Goal: Task Accomplishment & Management: Complete application form

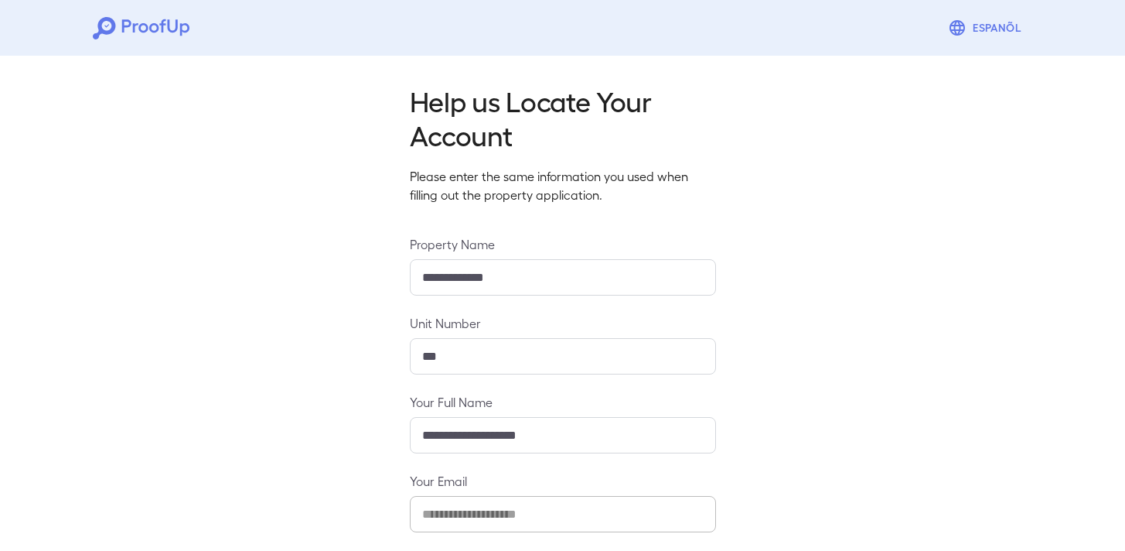
scroll to position [150, 0]
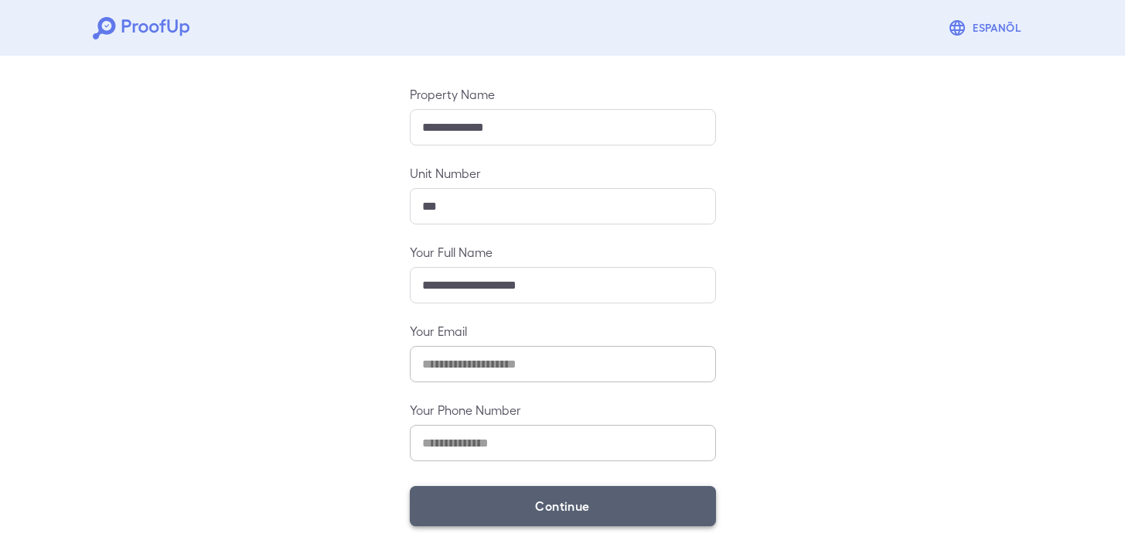
click at [554, 490] on button "Continue" at bounding box center [563, 506] width 306 height 40
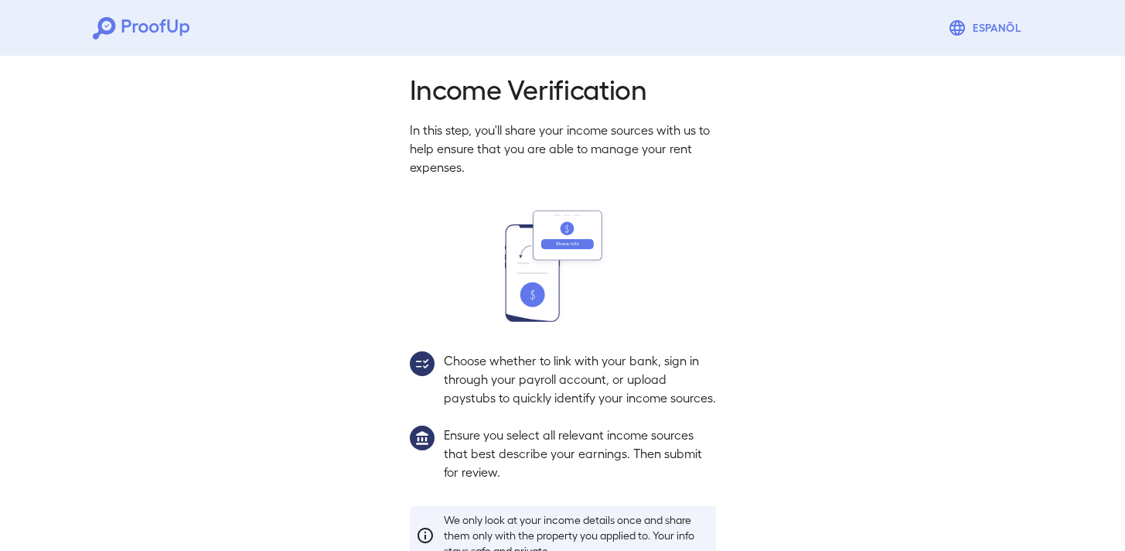
scroll to position [128, 0]
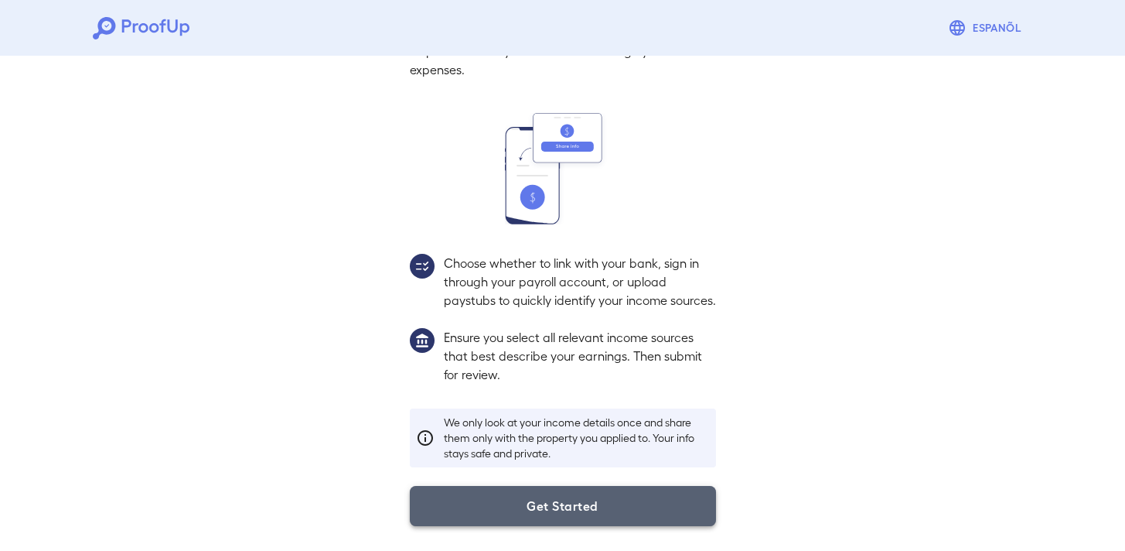
click at [519, 521] on button "Get Started" at bounding box center [563, 506] width 306 height 40
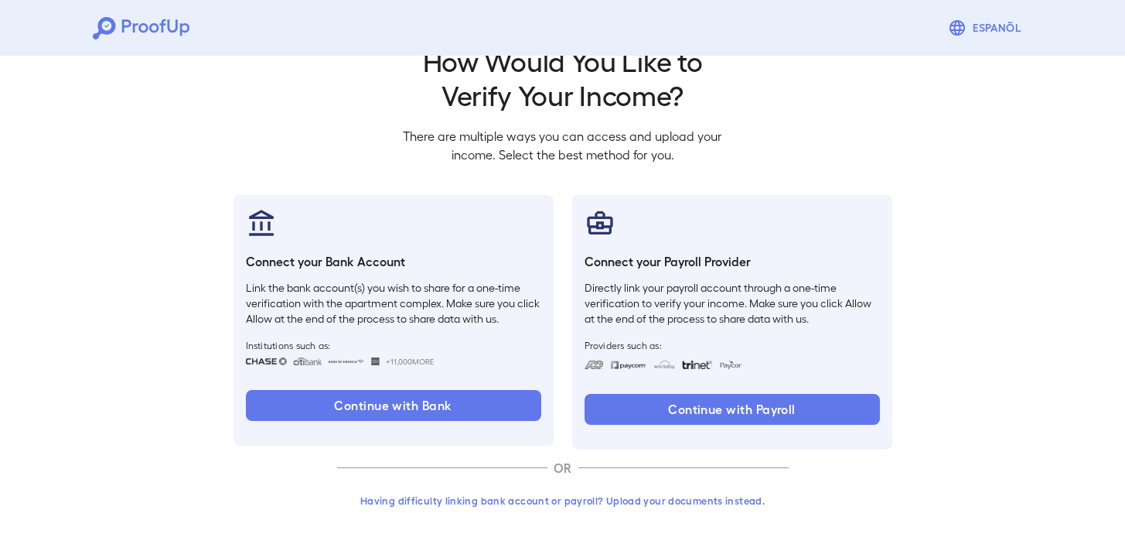
click at [667, 503] on button "Having difficulty linking bank account or payroll? Upload your documents instea…" at bounding box center [563, 500] width 452 height 28
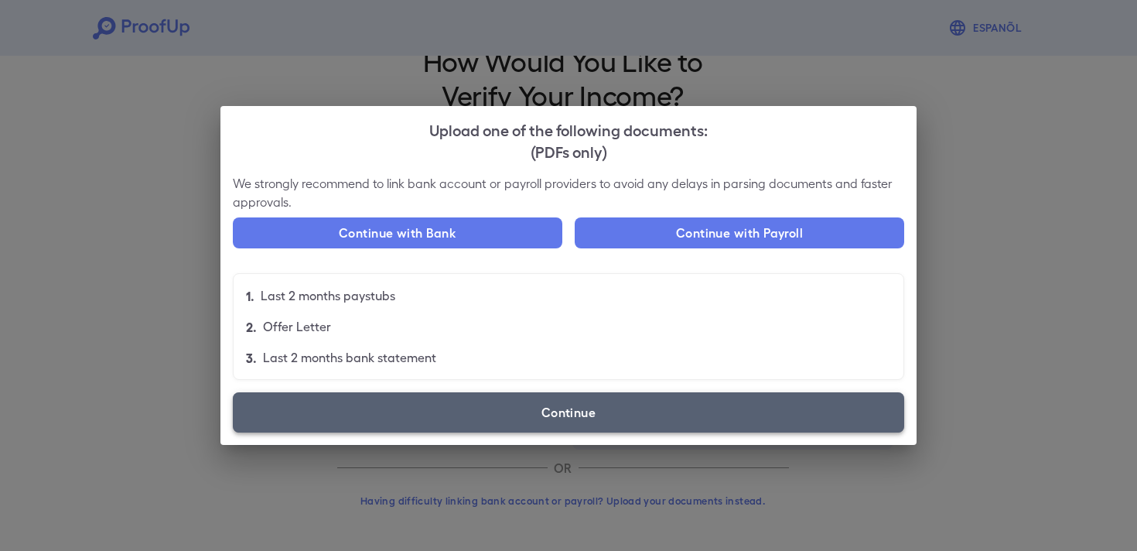
click at [667, 421] on label "Continue" at bounding box center [568, 412] width 671 height 40
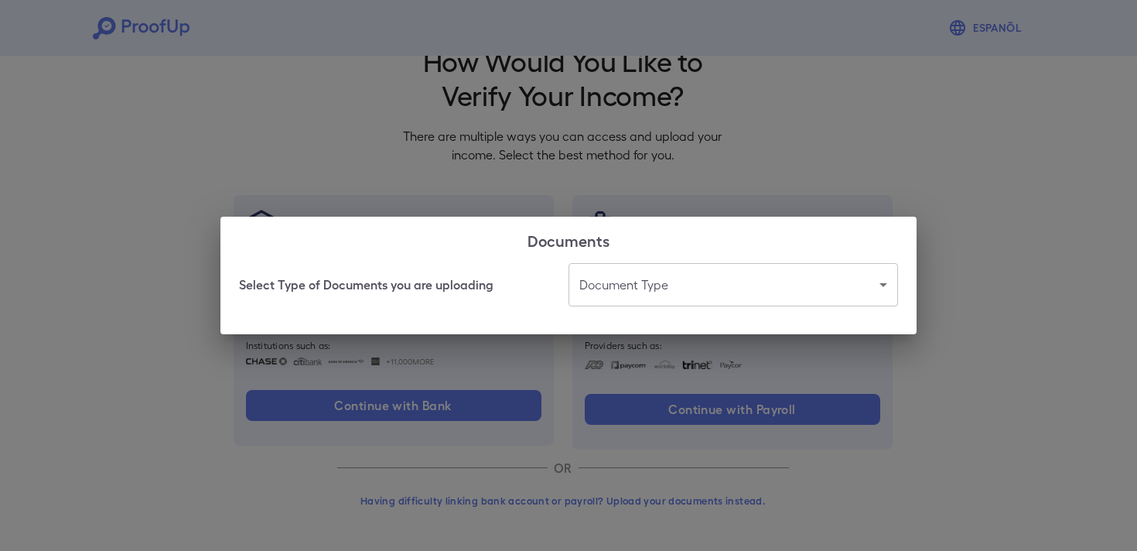
click at [662, 288] on body "Espanõl Go back How Would You Like to Verify Your Income? There are multiple wa…" at bounding box center [568, 255] width 1137 height 591
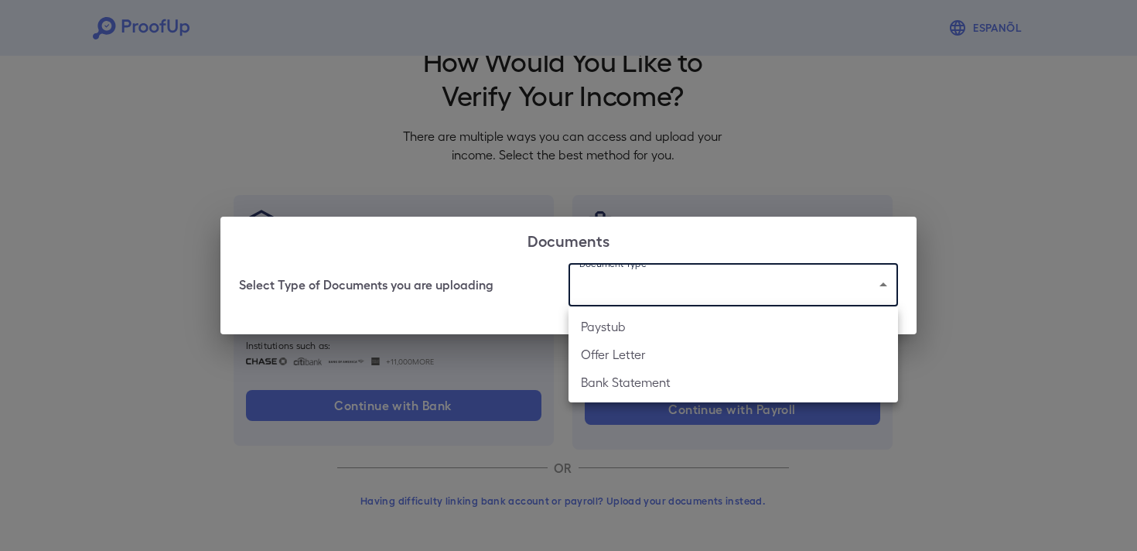
click at [664, 312] on ul "Paystub Offer Letter Bank Statement" at bounding box center [732, 354] width 329 height 96
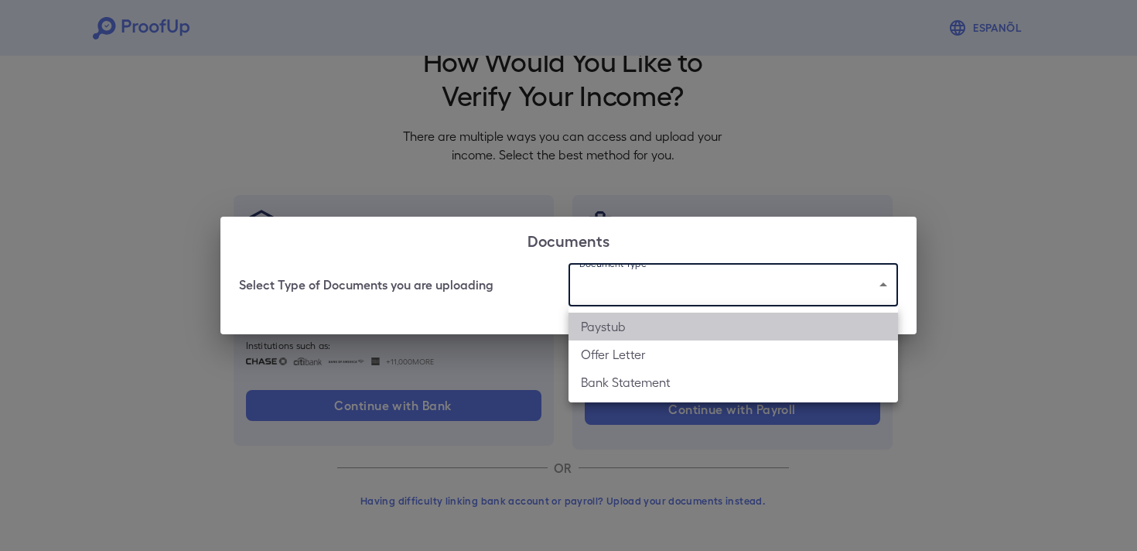
click at [661, 317] on li "Paystub" at bounding box center [732, 326] width 329 height 28
type input "*******"
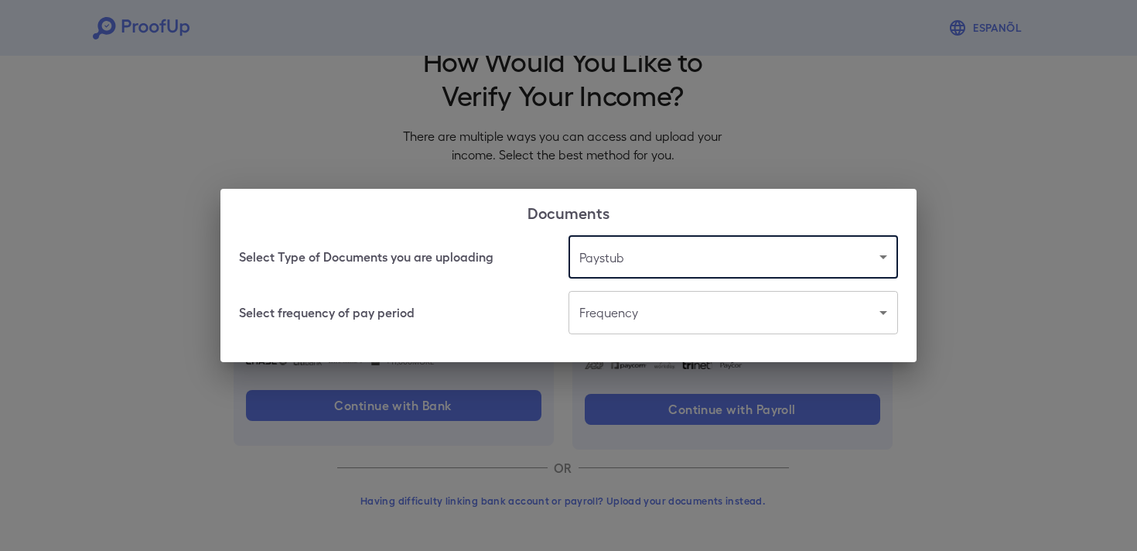
click at [661, 333] on body "Espanõl Go back How Would You Like to Verify Your Income? There are multiple wa…" at bounding box center [568, 255] width 1137 height 591
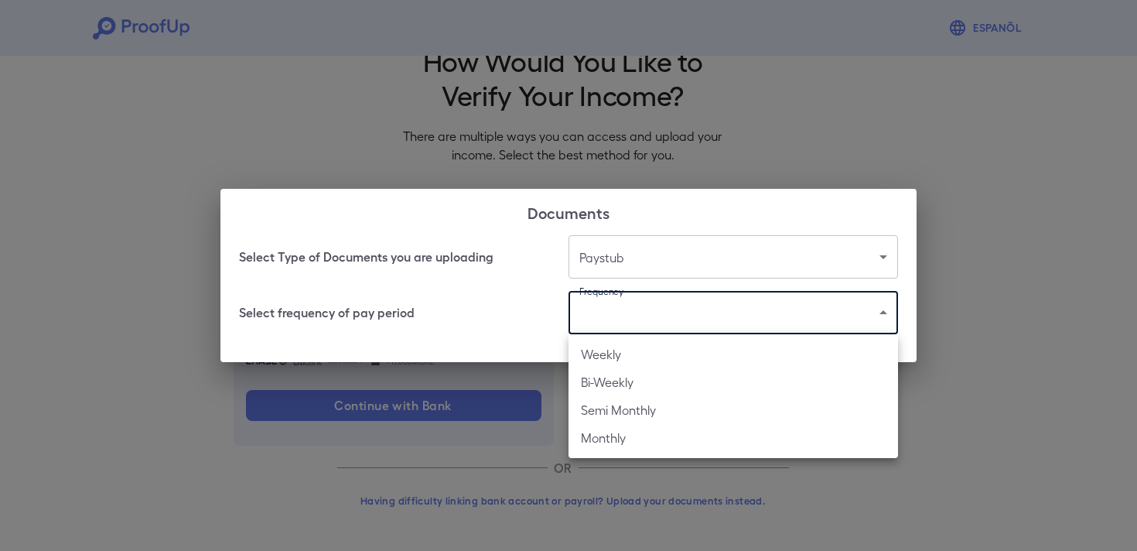
click at [666, 382] on li "Bi-Weekly" at bounding box center [732, 382] width 329 height 28
type input "*********"
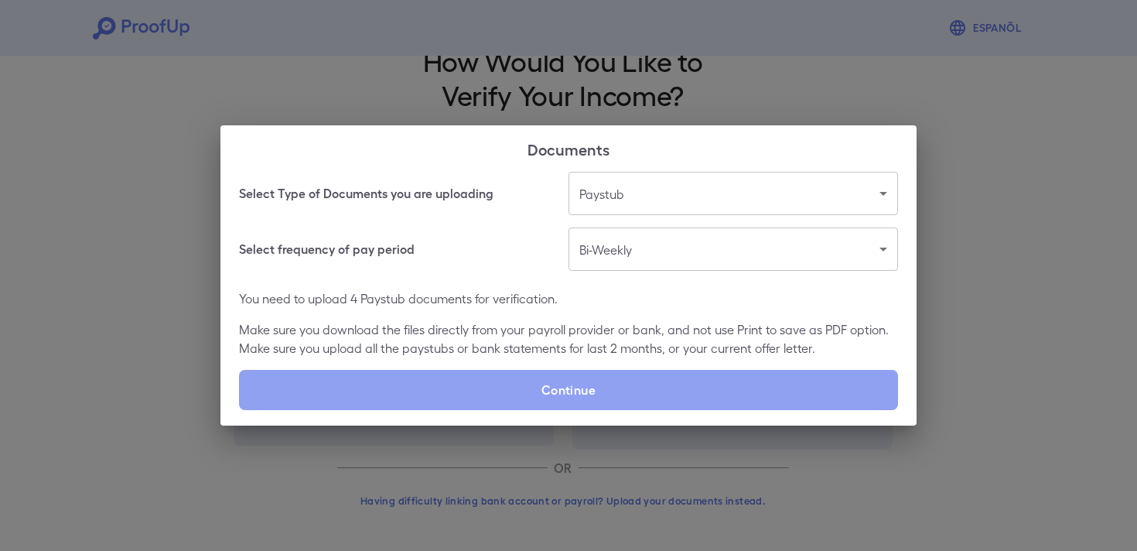
click at [666, 382] on label "Continue" at bounding box center [568, 390] width 659 height 40
click at [240, 409] on input "Continue" at bounding box center [239, 409] width 1 height 1
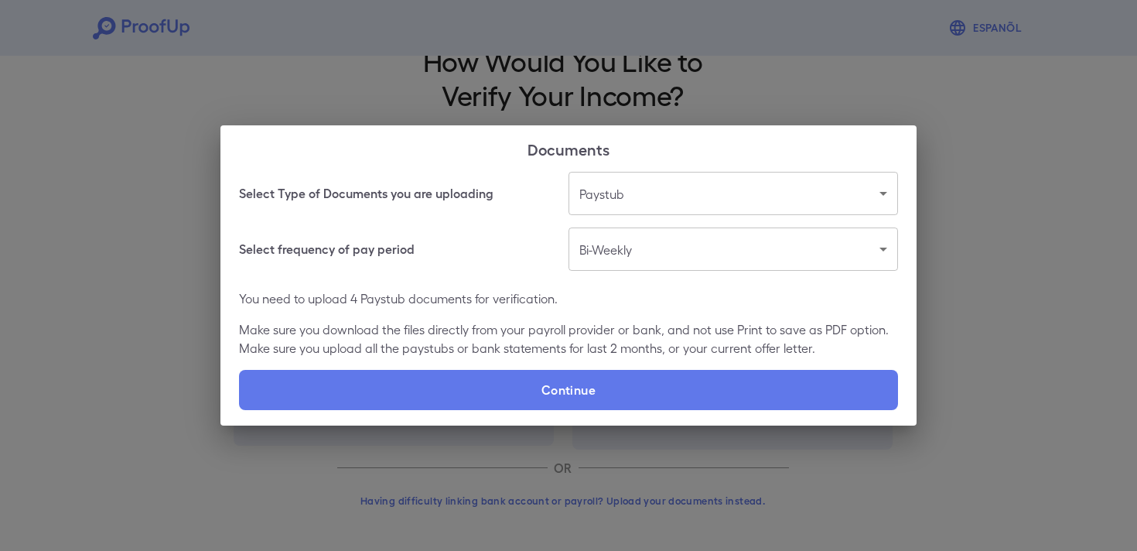
type input "**********"
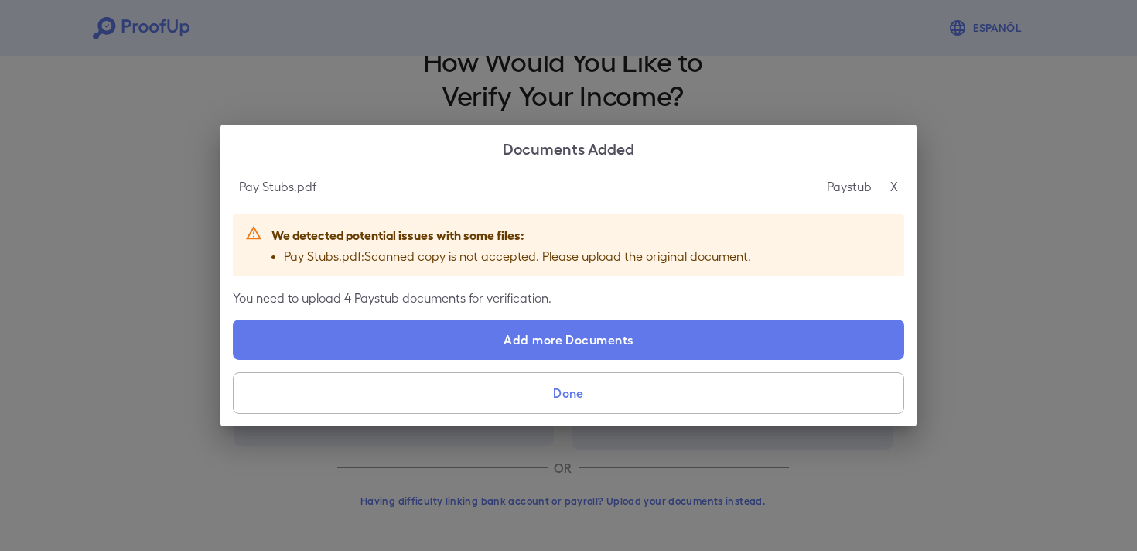
click at [892, 183] on p "X" at bounding box center [894, 186] width 8 height 19
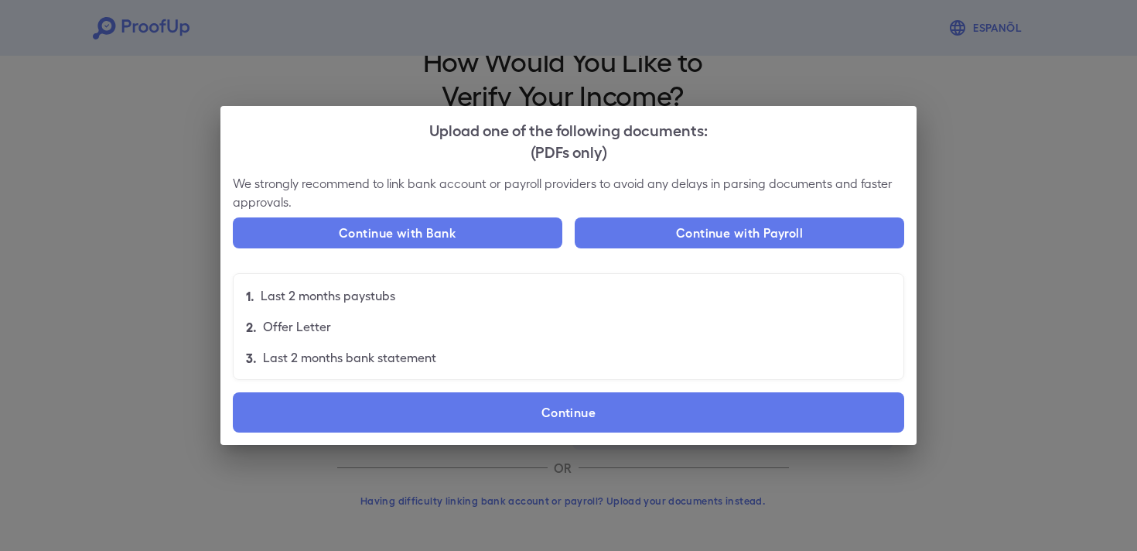
click at [969, 377] on div "Upload one of the following documents: (PDFs only) We strongly recommend to lin…" at bounding box center [568, 275] width 1137 height 551
